Goal: Transaction & Acquisition: Purchase product/service

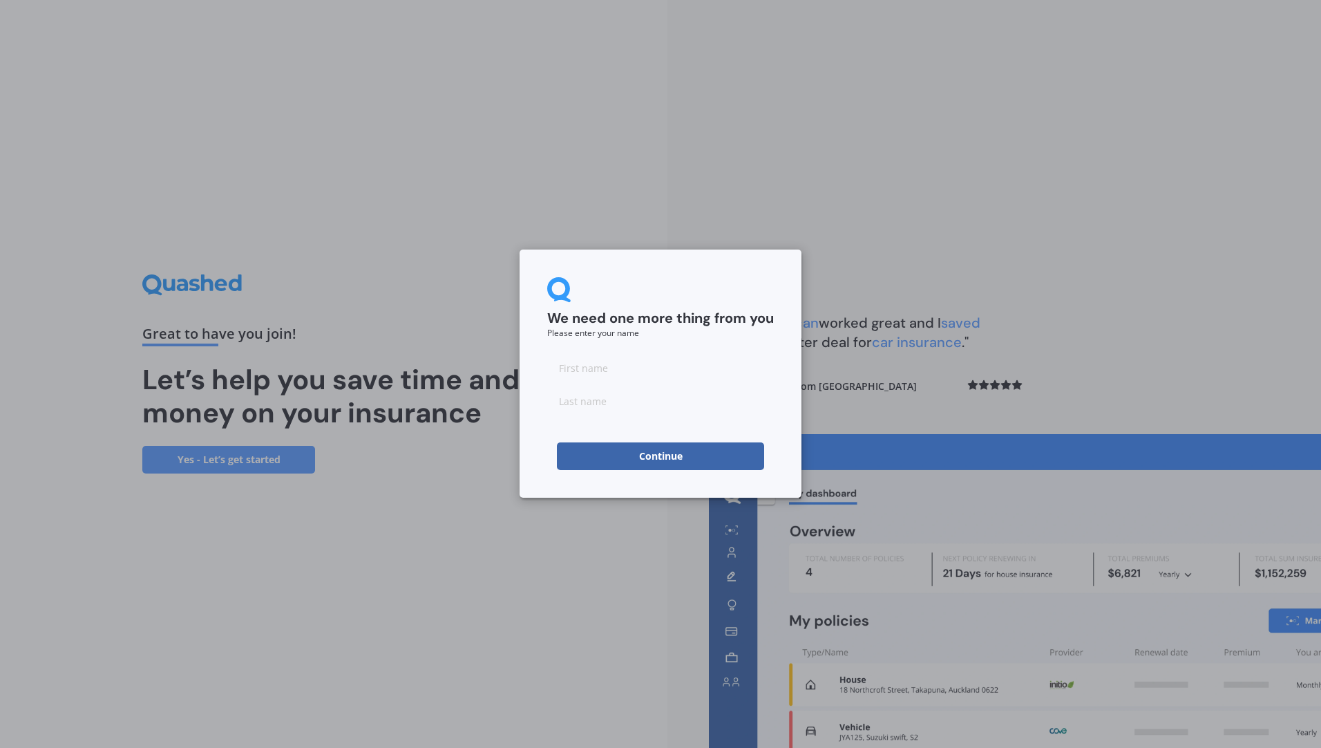
click at [614, 374] on input at bounding box center [660, 368] width 227 height 28
type input "[PERSON_NAME] and [PERSON_NAME]"
type input "Cross"
click at [647, 458] on button "Continue" at bounding box center [660, 456] width 207 height 28
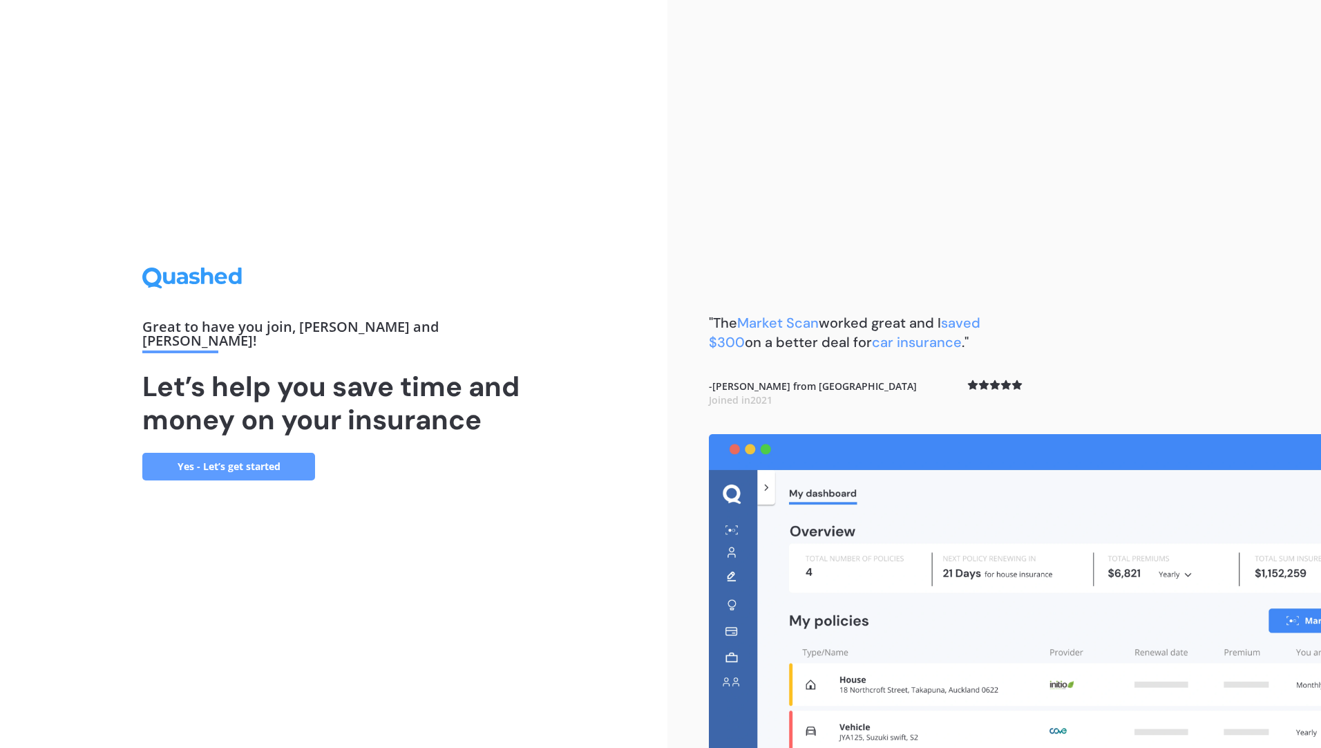
click at [269, 463] on link "Yes - Let’s get started" at bounding box center [228, 467] width 173 height 28
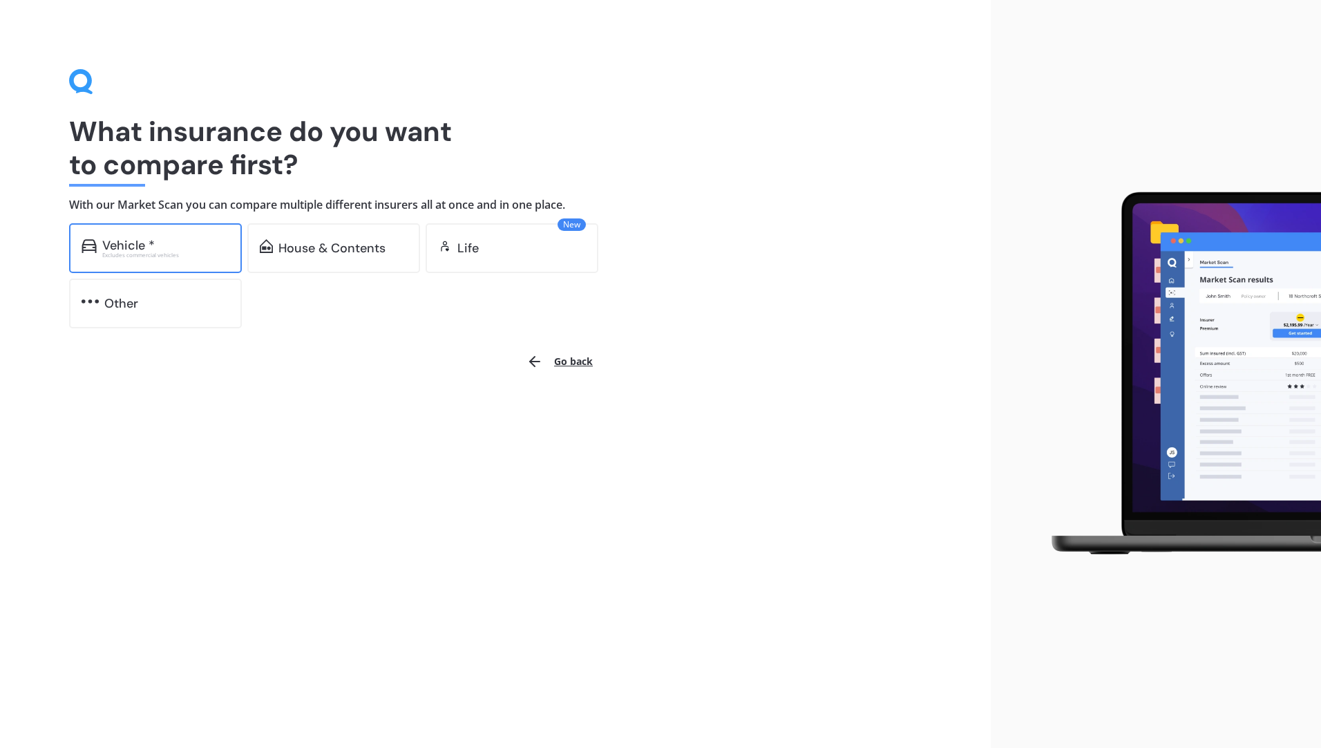
click at [170, 247] on div "Vehicle *" at bounding box center [165, 245] width 127 height 14
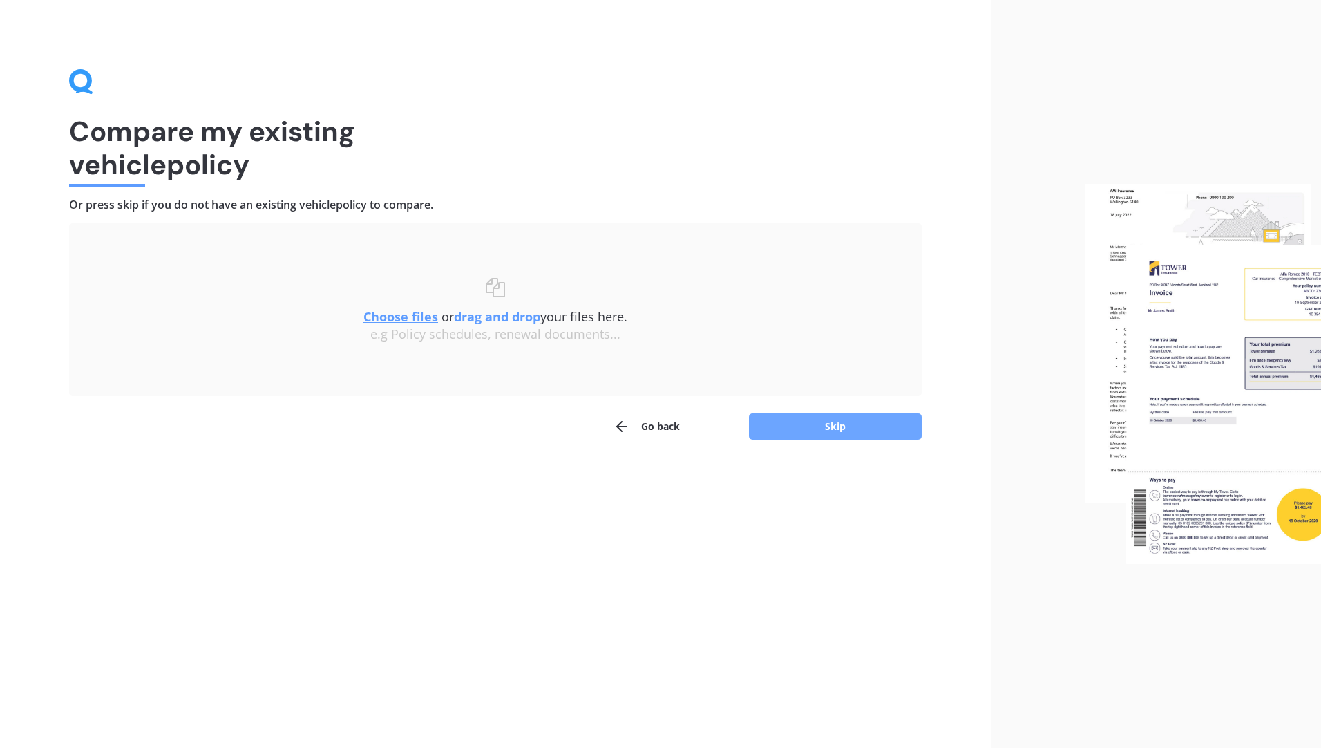
click at [852, 425] on button "Skip" at bounding box center [835, 426] width 173 height 26
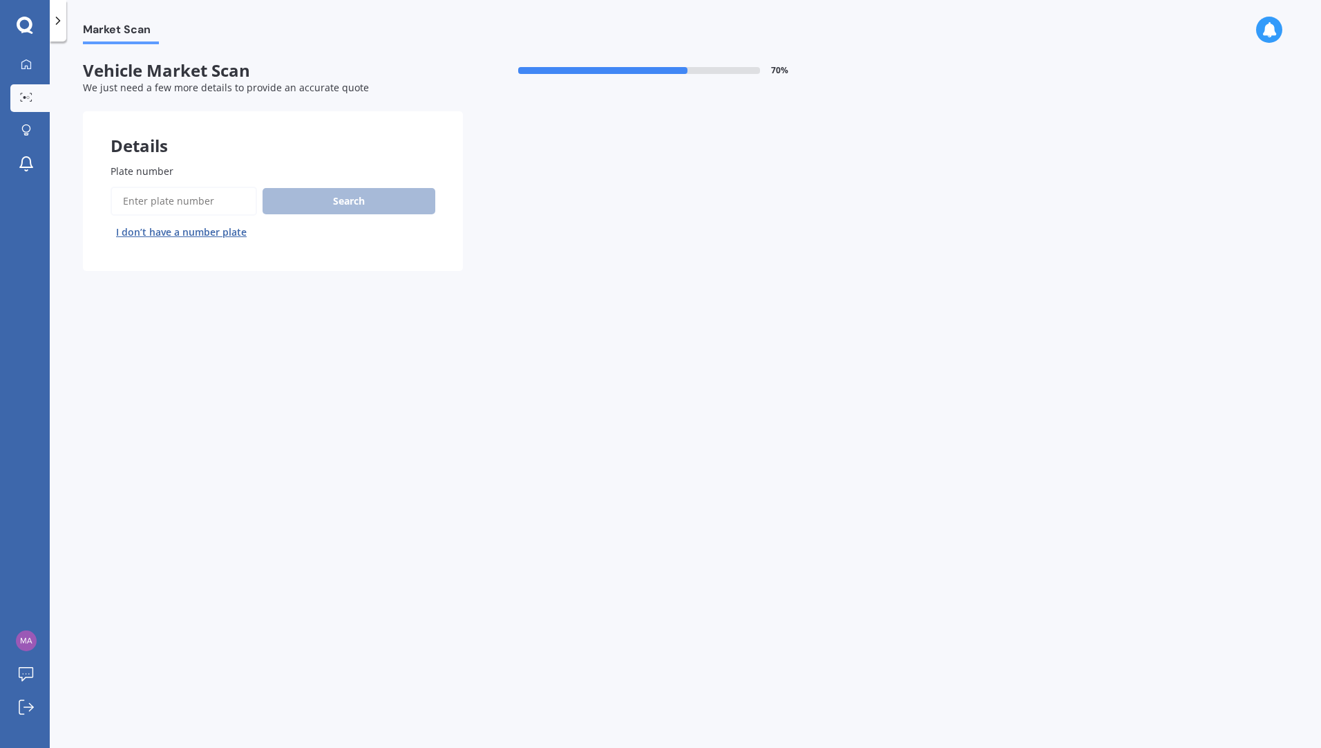
click at [199, 198] on input "Plate number" at bounding box center [184, 201] width 146 height 29
type input "NRL418"
click at [343, 195] on button "Search" at bounding box center [349, 201] width 173 height 26
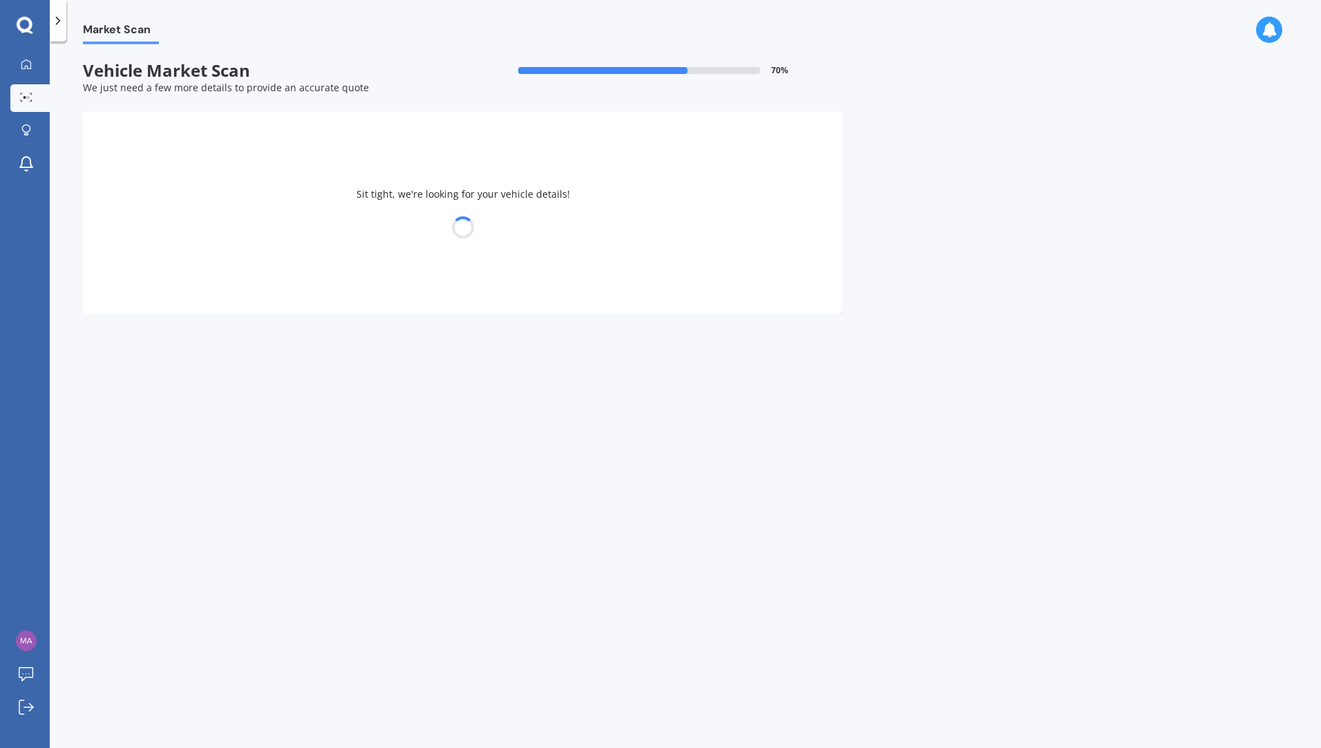
select select "TOYOTA"
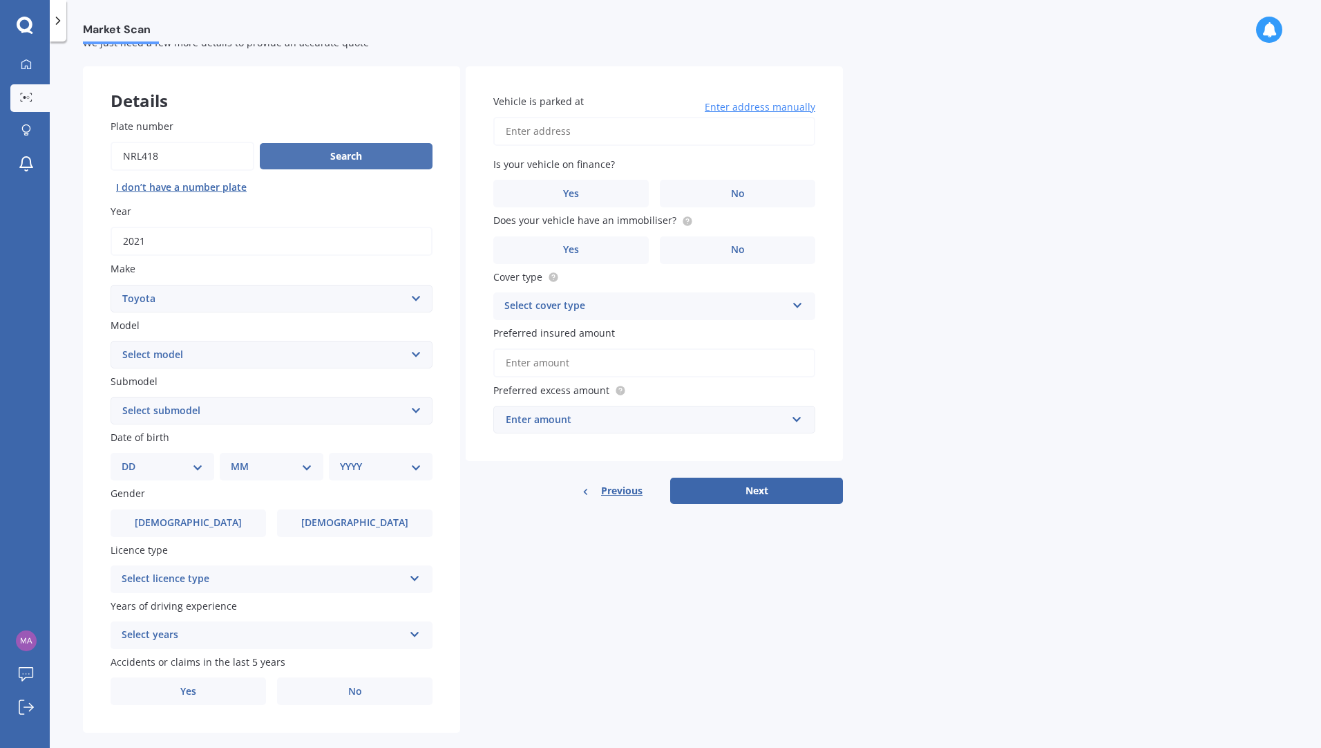
scroll to position [66, 0]
